Goal: Navigation & Orientation: Find specific page/section

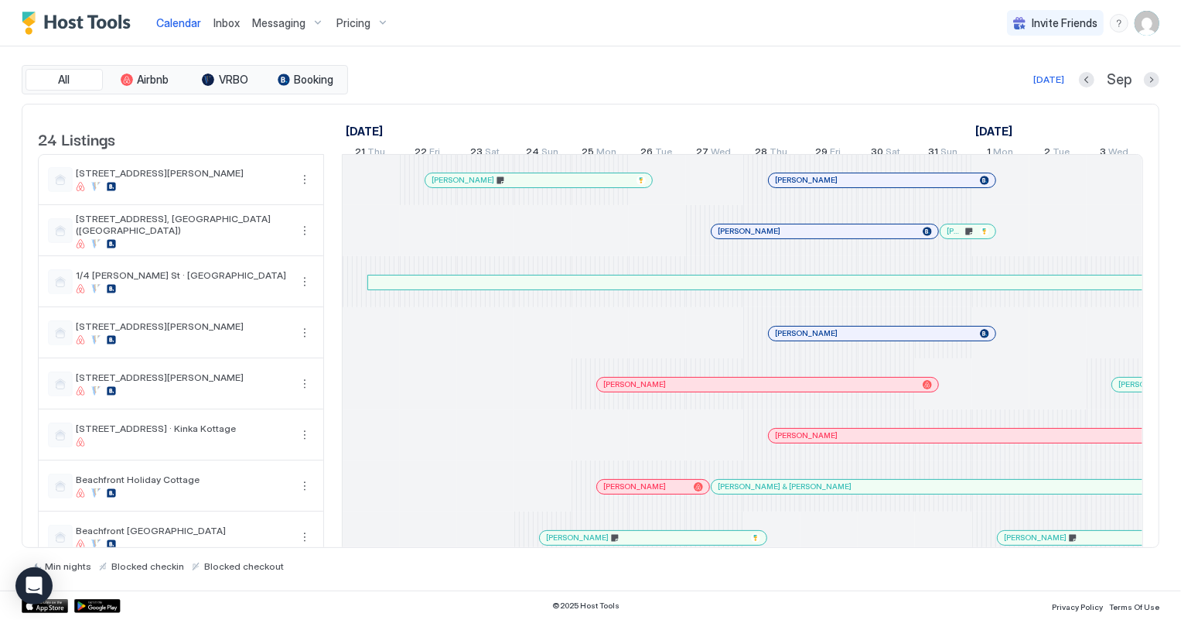
scroll to position [0, 859]
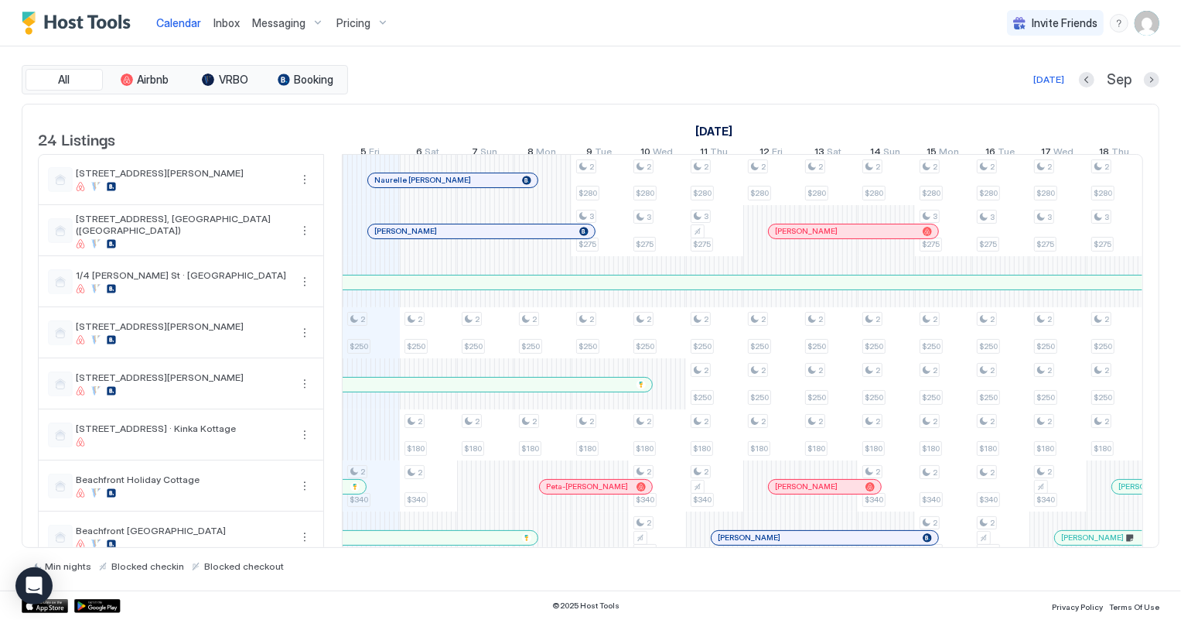
click at [229, 21] on span "Inbox" at bounding box center [227, 22] width 26 height 13
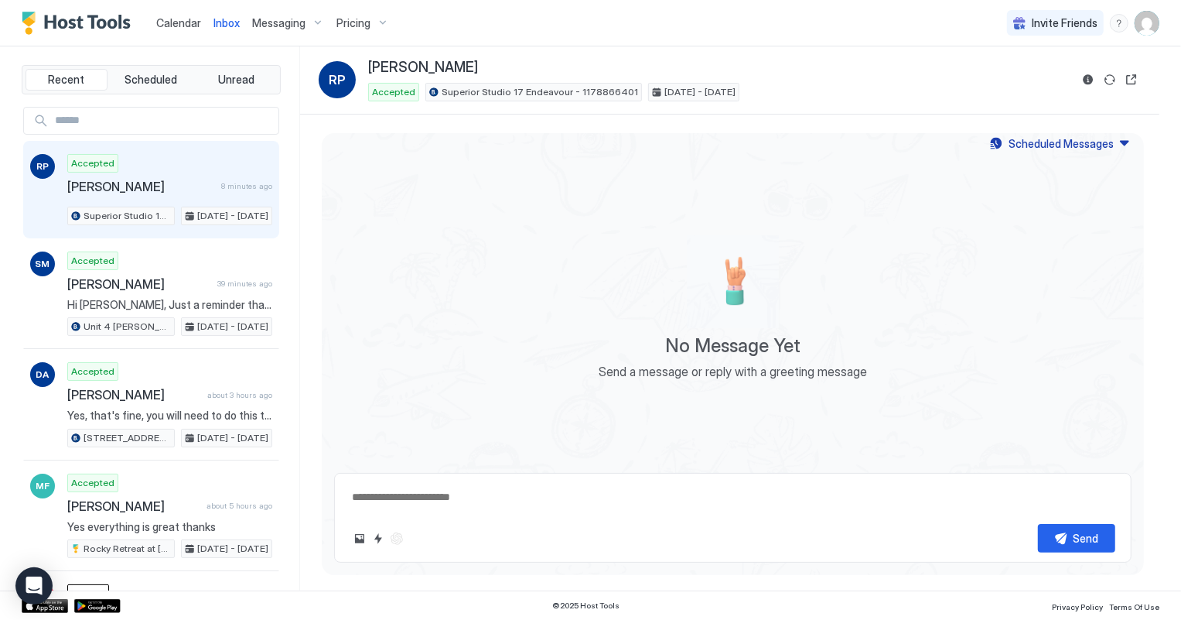
click at [173, 26] on span "Calendar" at bounding box center [178, 22] width 45 height 13
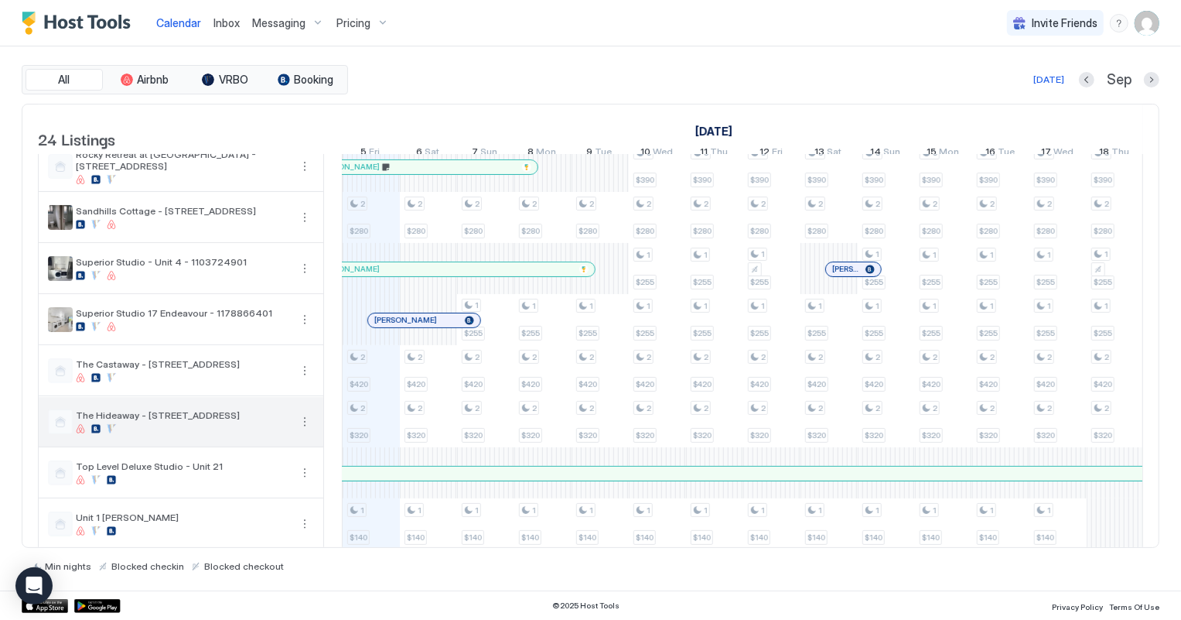
scroll to position [492, 0]
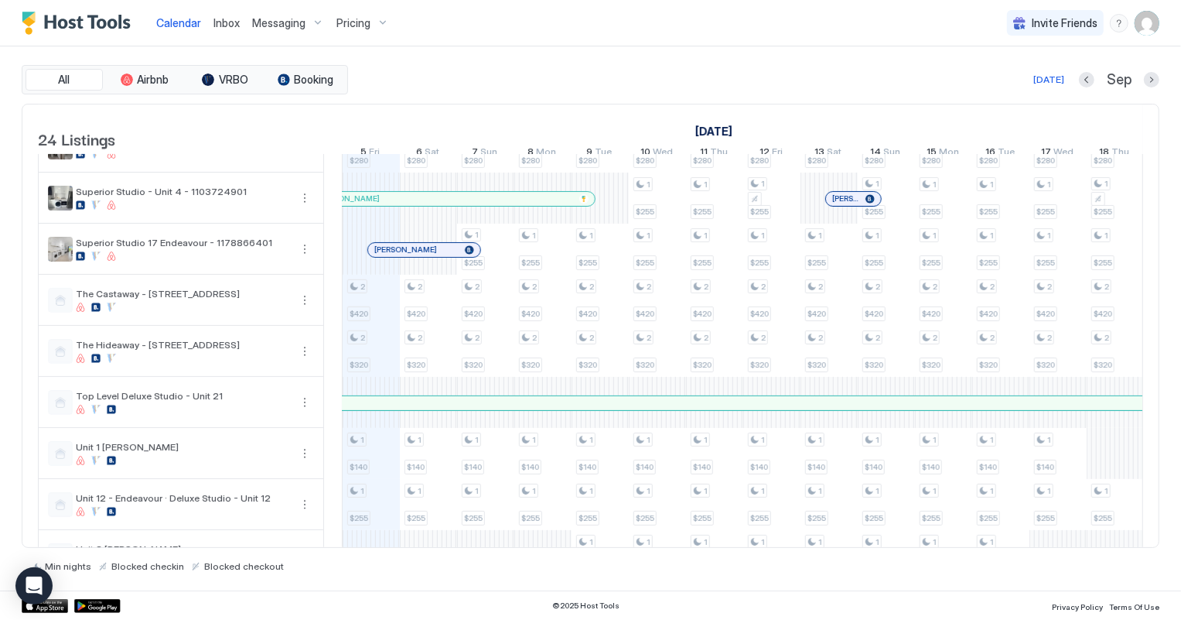
click at [420, 256] on div at bounding box center [421, 250] width 12 height 12
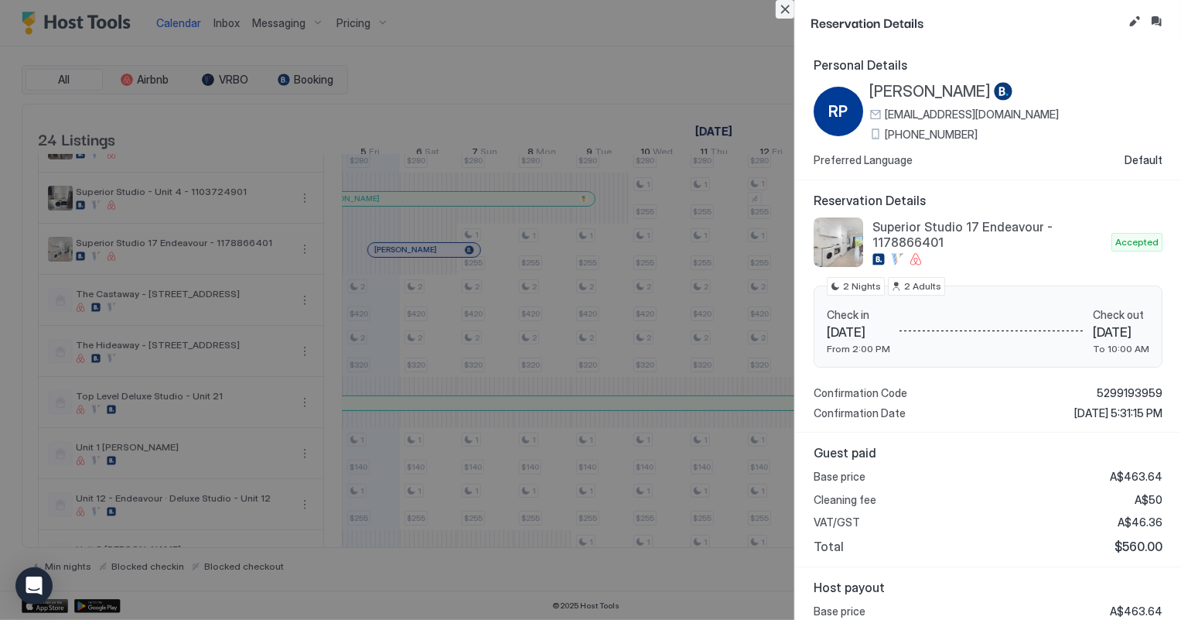
click at [784, 11] on button "Close" at bounding box center [785, 9] width 19 height 19
